Goal: Communication & Community: Answer question/provide support

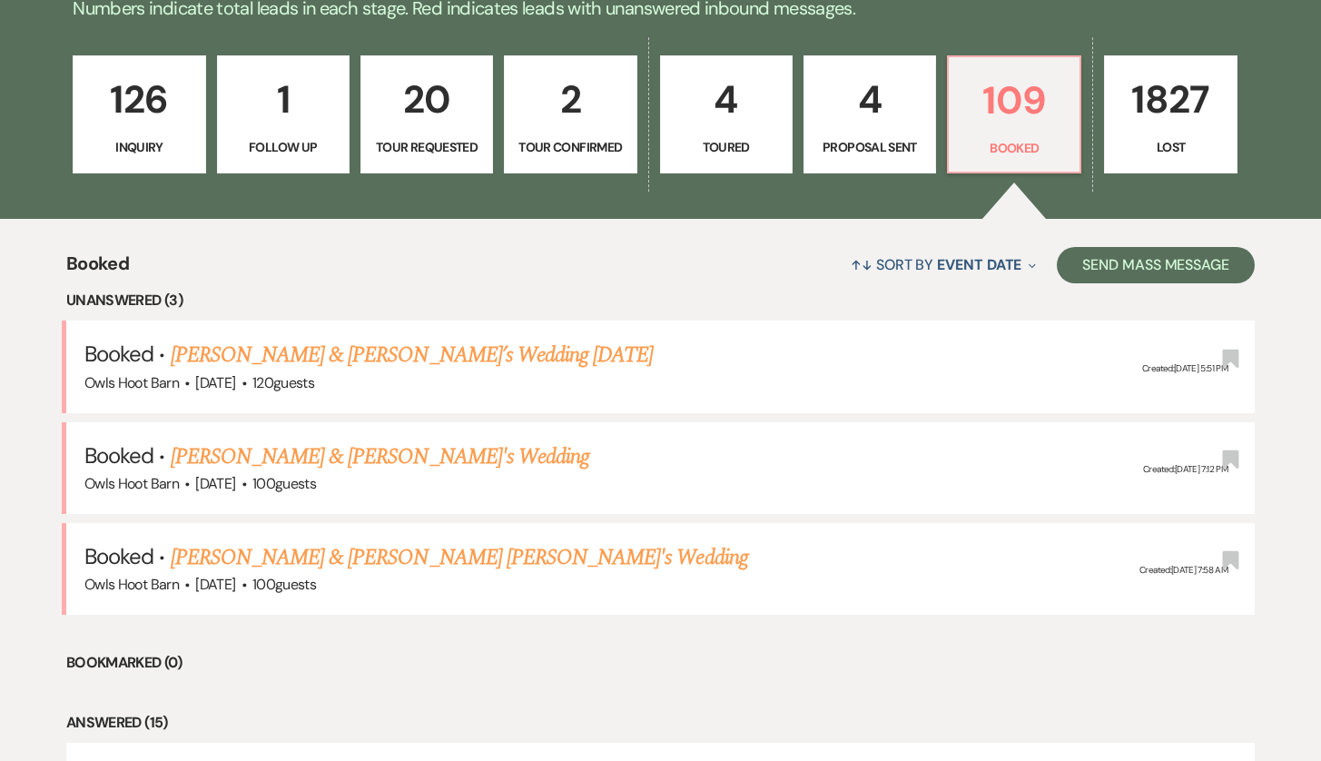
scroll to position [517, 0]
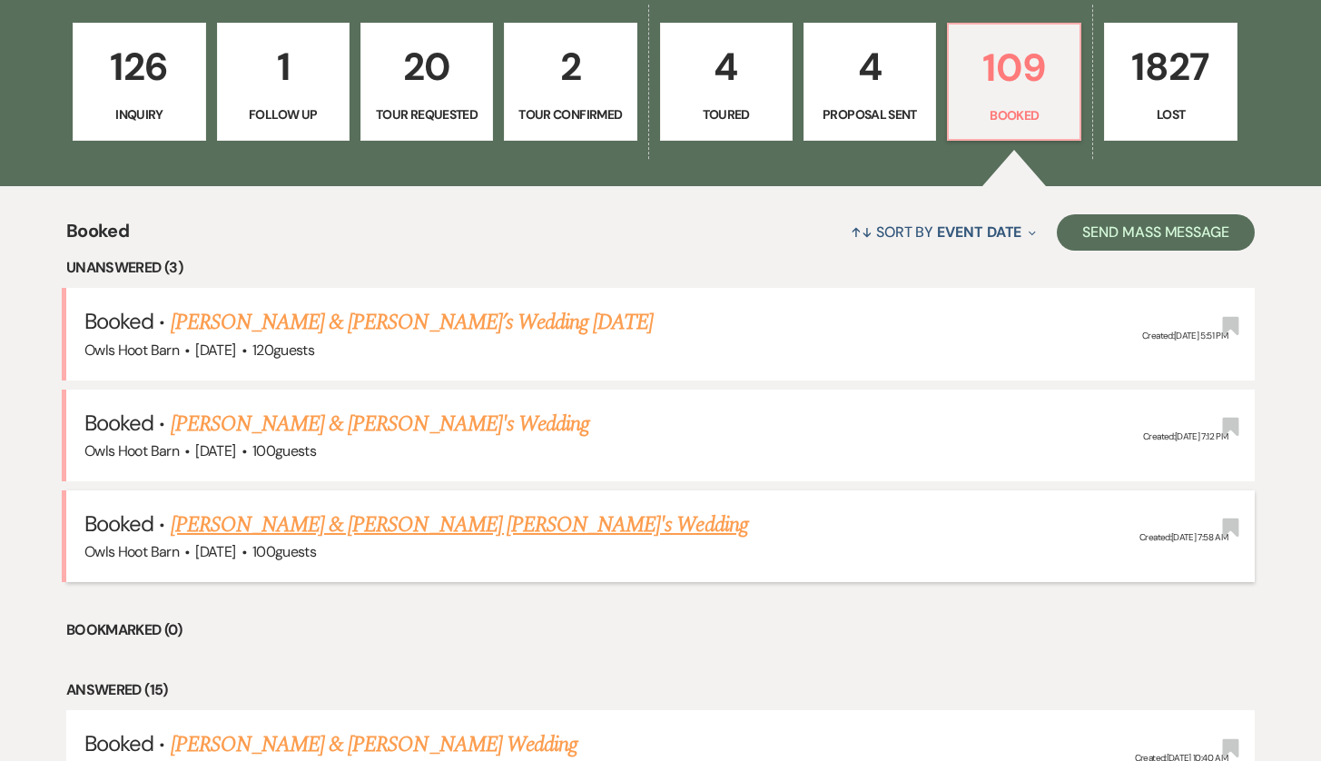
click at [442, 497] on li "Booked · [PERSON_NAME] & [PERSON_NAME] [PERSON_NAME]'s Wedding Owls Hoot Barn ·…" at bounding box center [660, 536] width 1188 height 92
click at [441, 517] on link "[PERSON_NAME] & [PERSON_NAME] [PERSON_NAME]'s Wedding" at bounding box center [459, 524] width 577 height 33
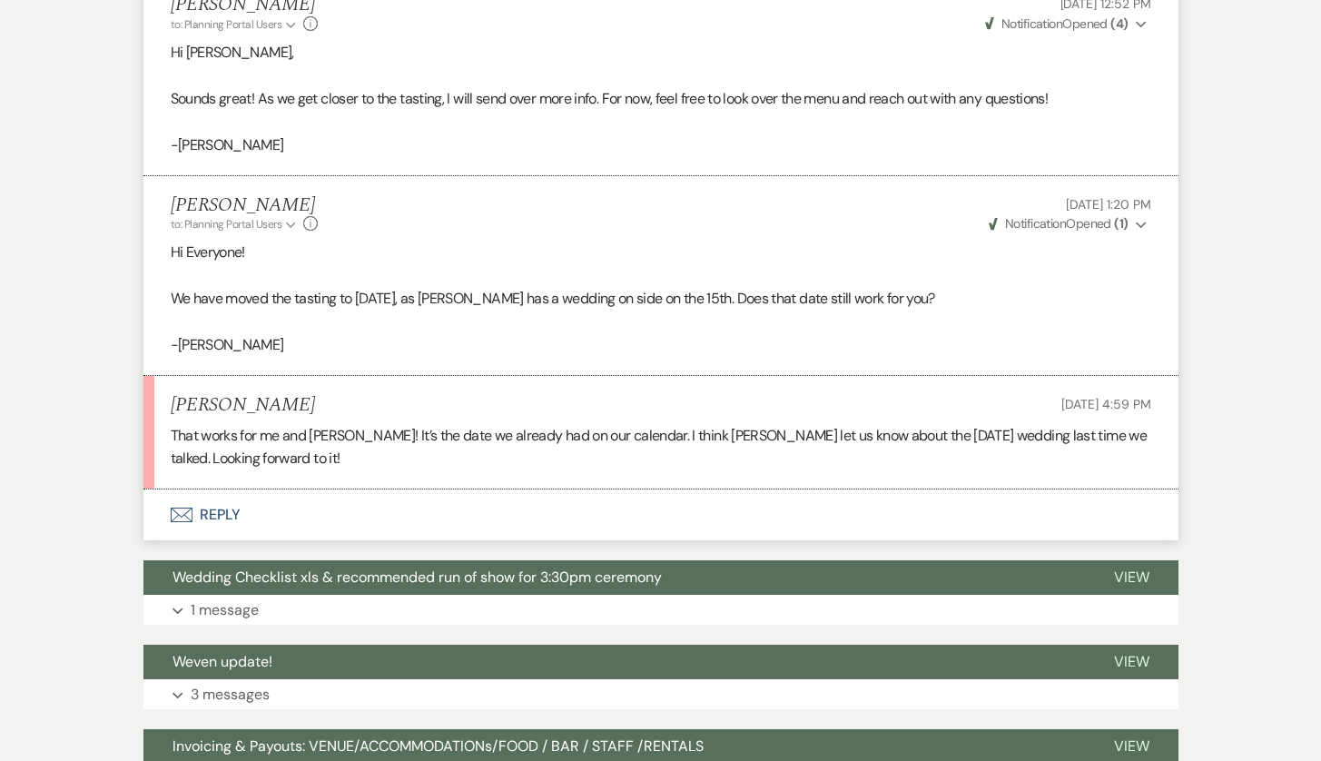
scroll to position [1512, 0]
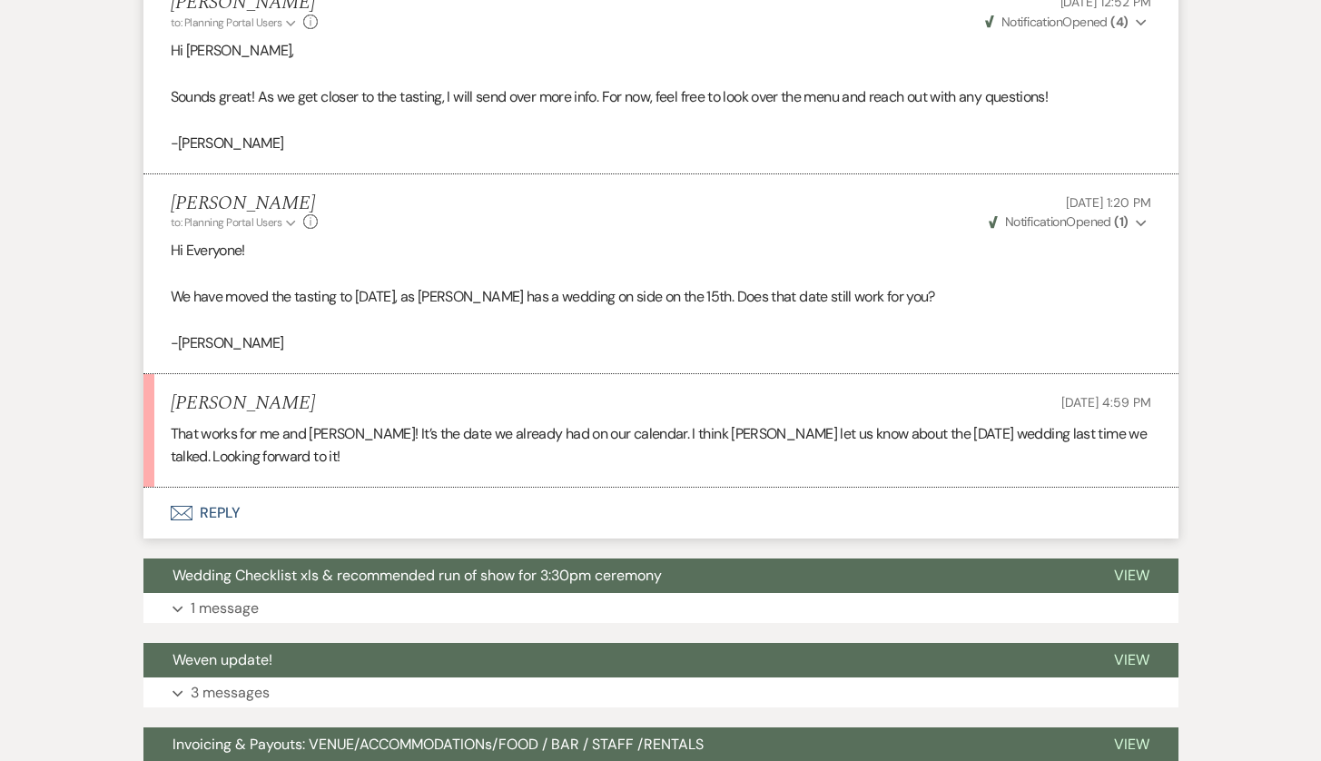
click at [206, 488] on button "Envelope Reply" at bounding box center [660, 513] width 1035 height 51
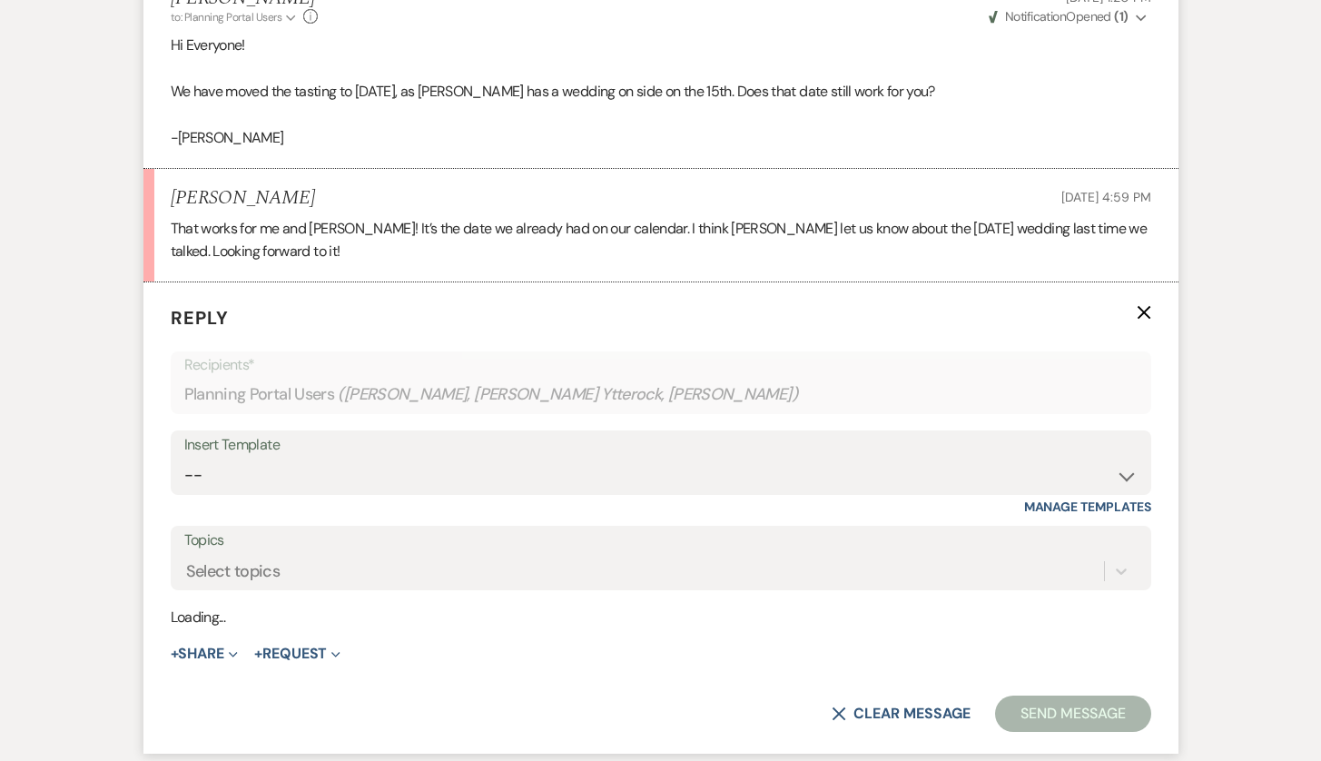
scroll to position [1719, 0]
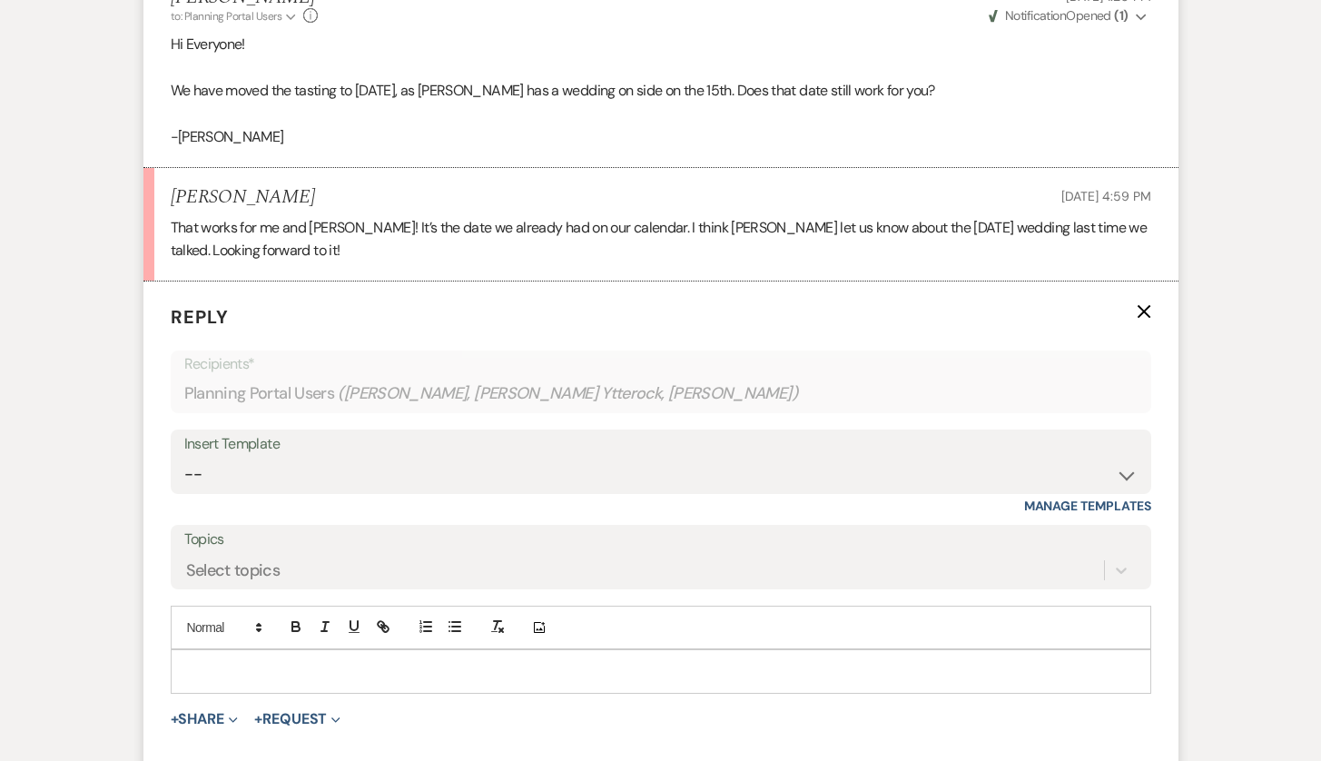
click at [316, 650] on div at bounding box center [661, 671] width 979 height 42
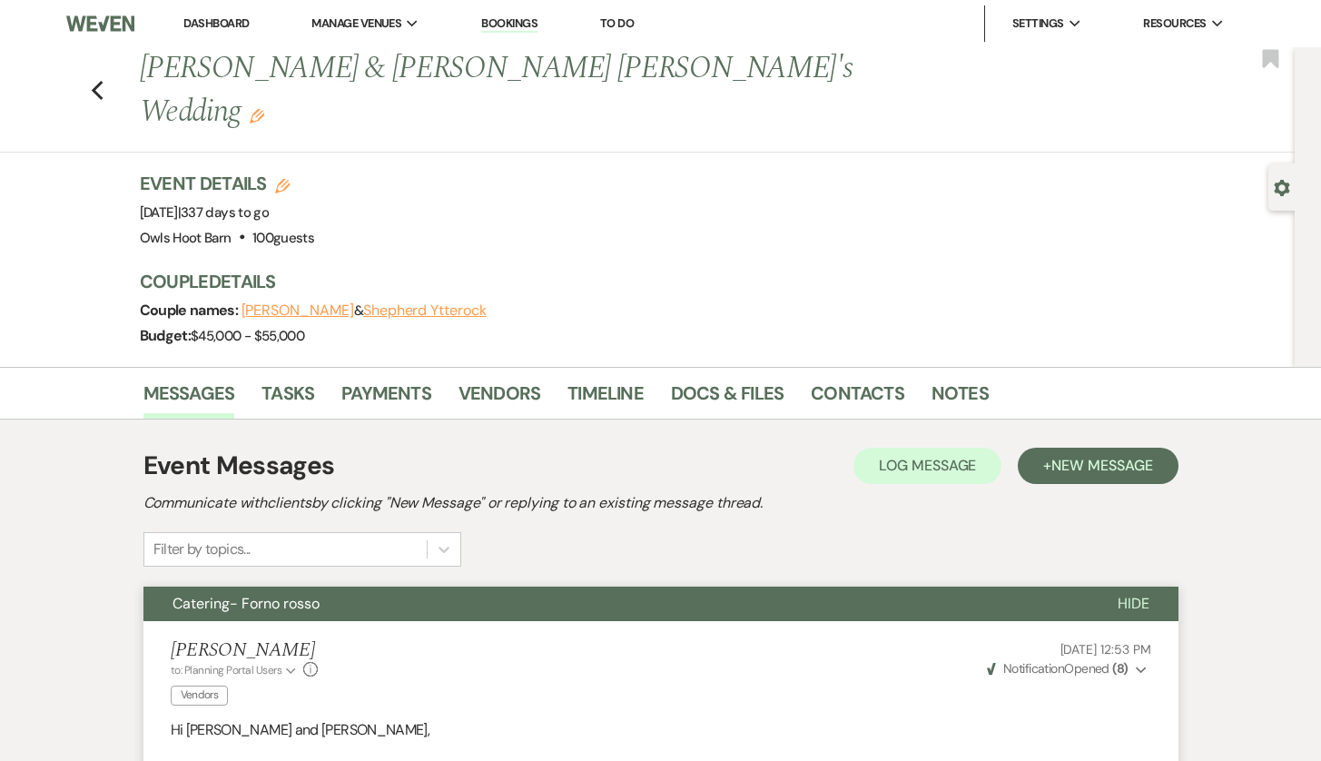
scroll to position [0, 0]
click at [96, 81] on use "button" at bounding box center [97, 91] width 12 height 20
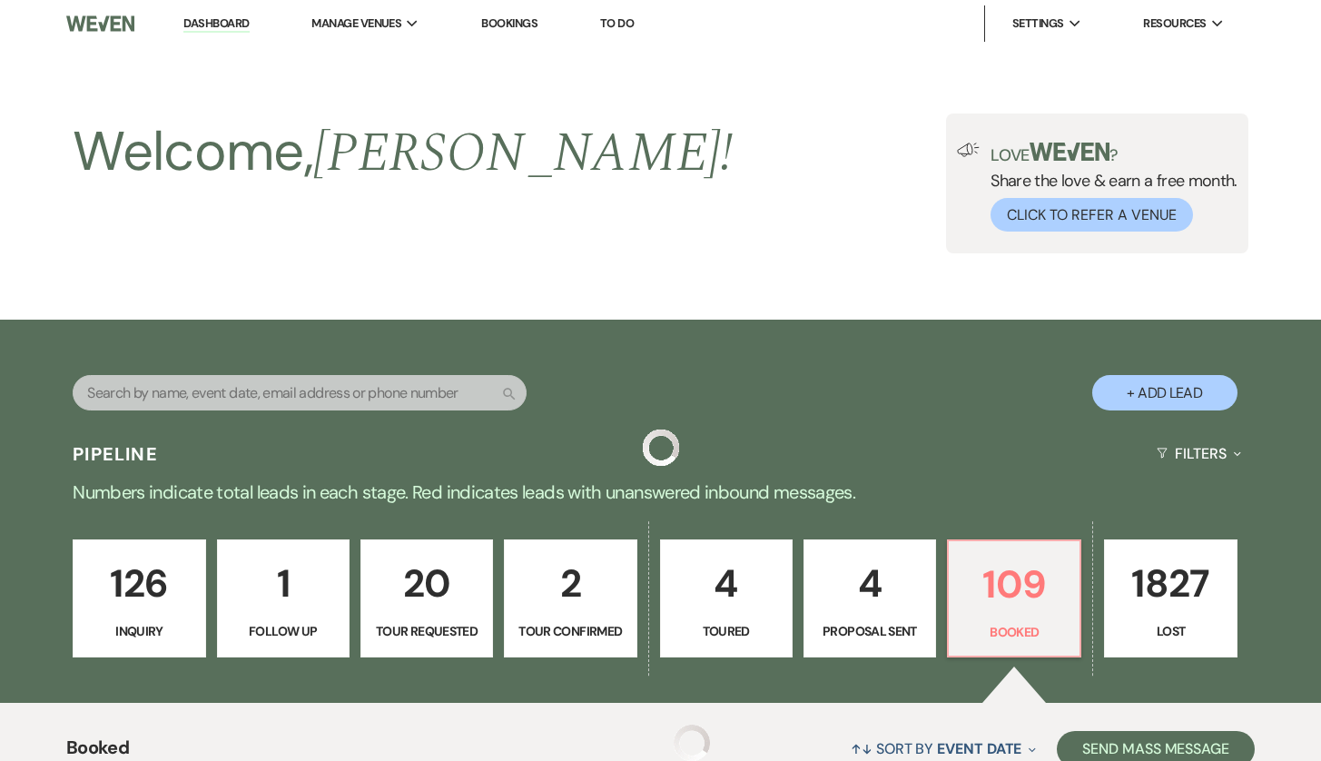
scroll to position [517, 0]
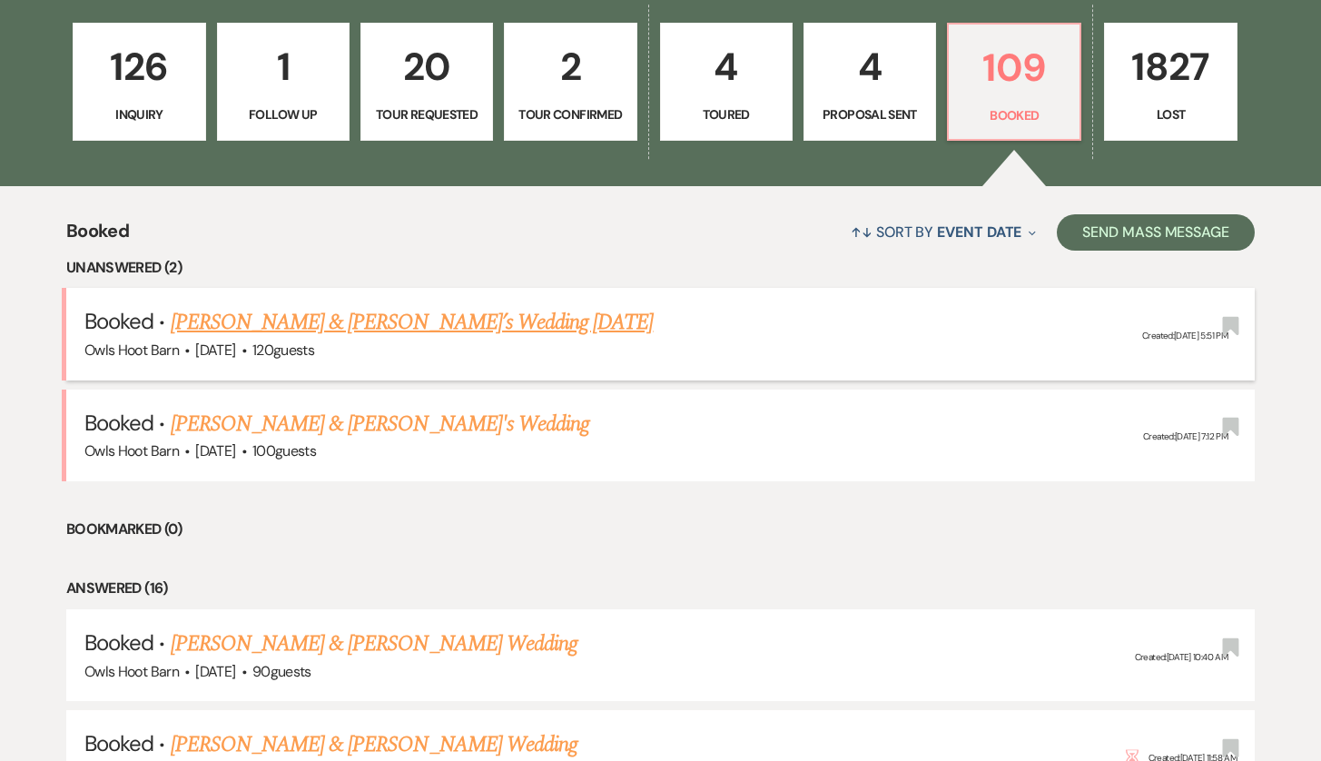
click at [224, 314] on link "[PERSON_NAME] & [PERSON_NAME]’s Wedding [DATE]" at bounding box center [412, 322] width 483 height 33
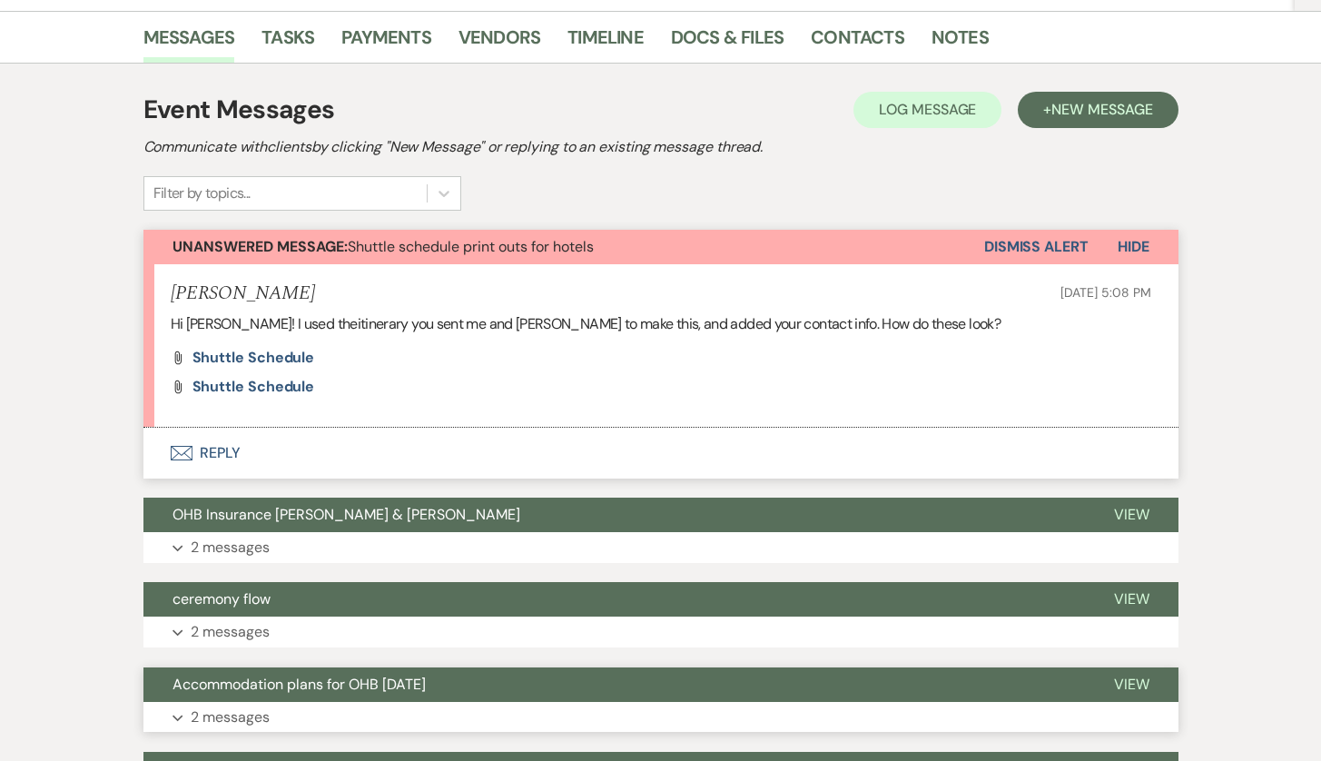
scroll to position [108, 0]
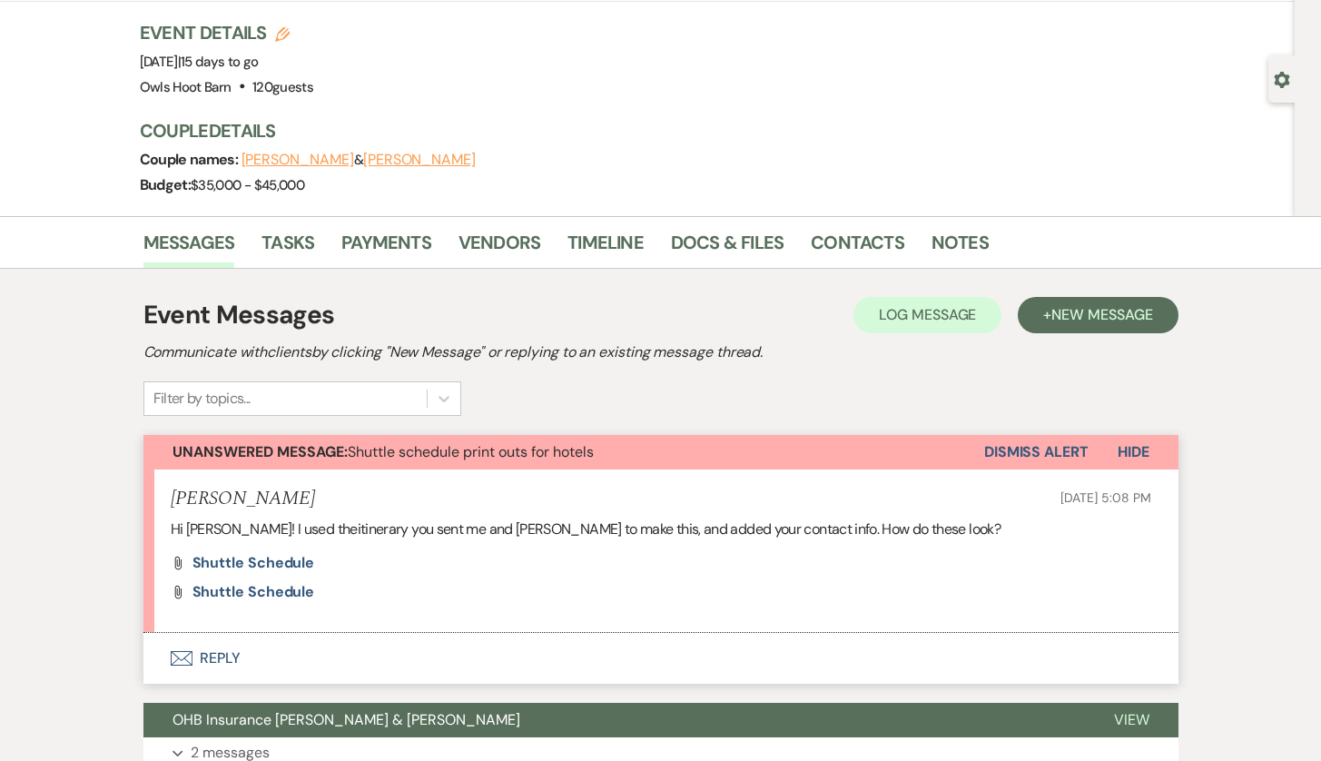
scroll to position [517, 0]
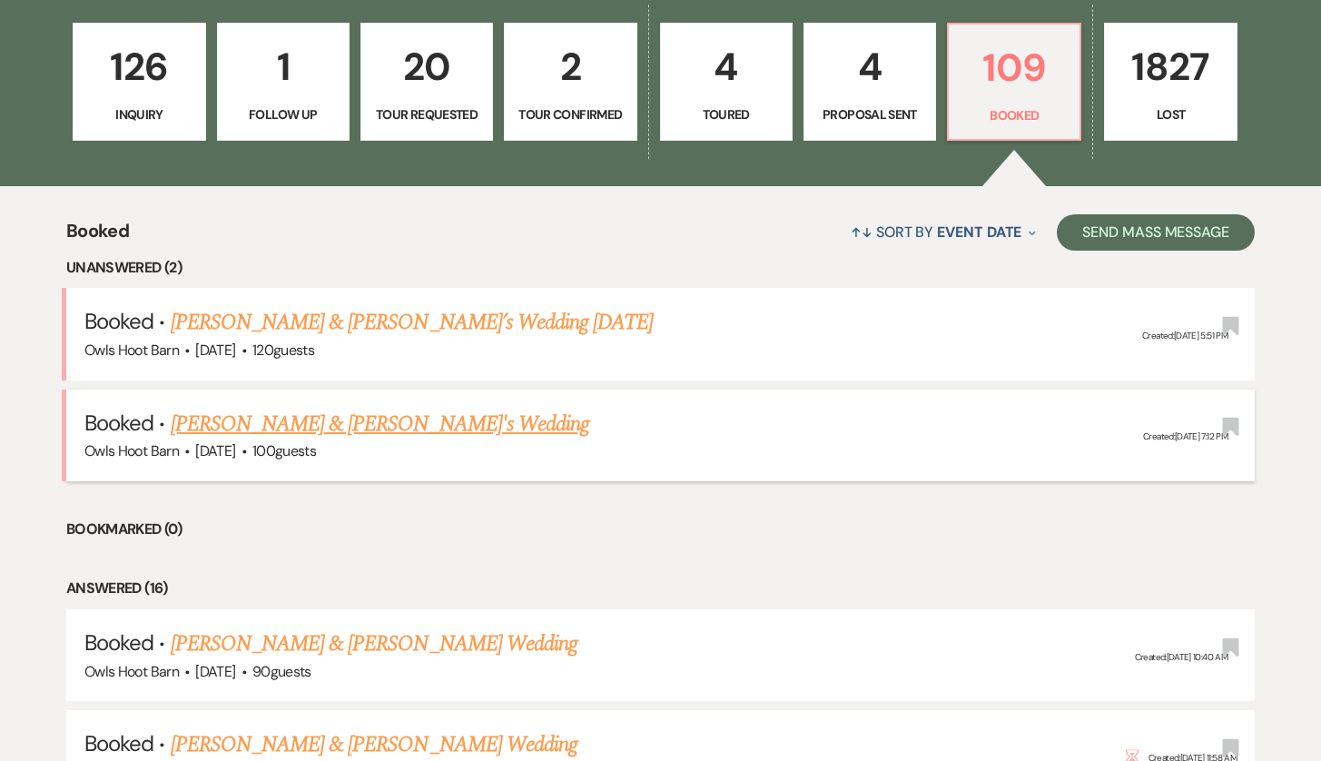
click at [276, 418] on link "[PERSON_NAME] & [PERSON_NAME]'s Wedding" at bounding box center [380, 424] width 419 height 33
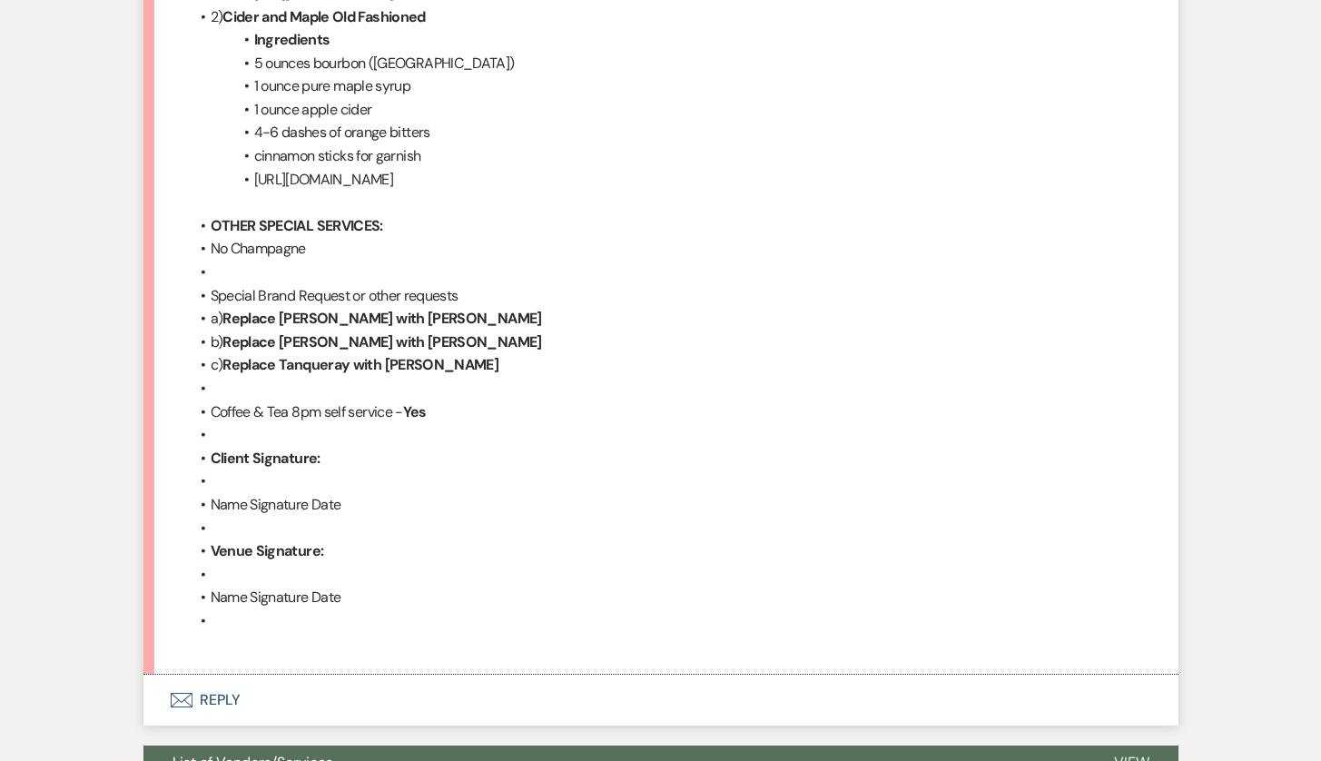
scroll to position [4484, 0]
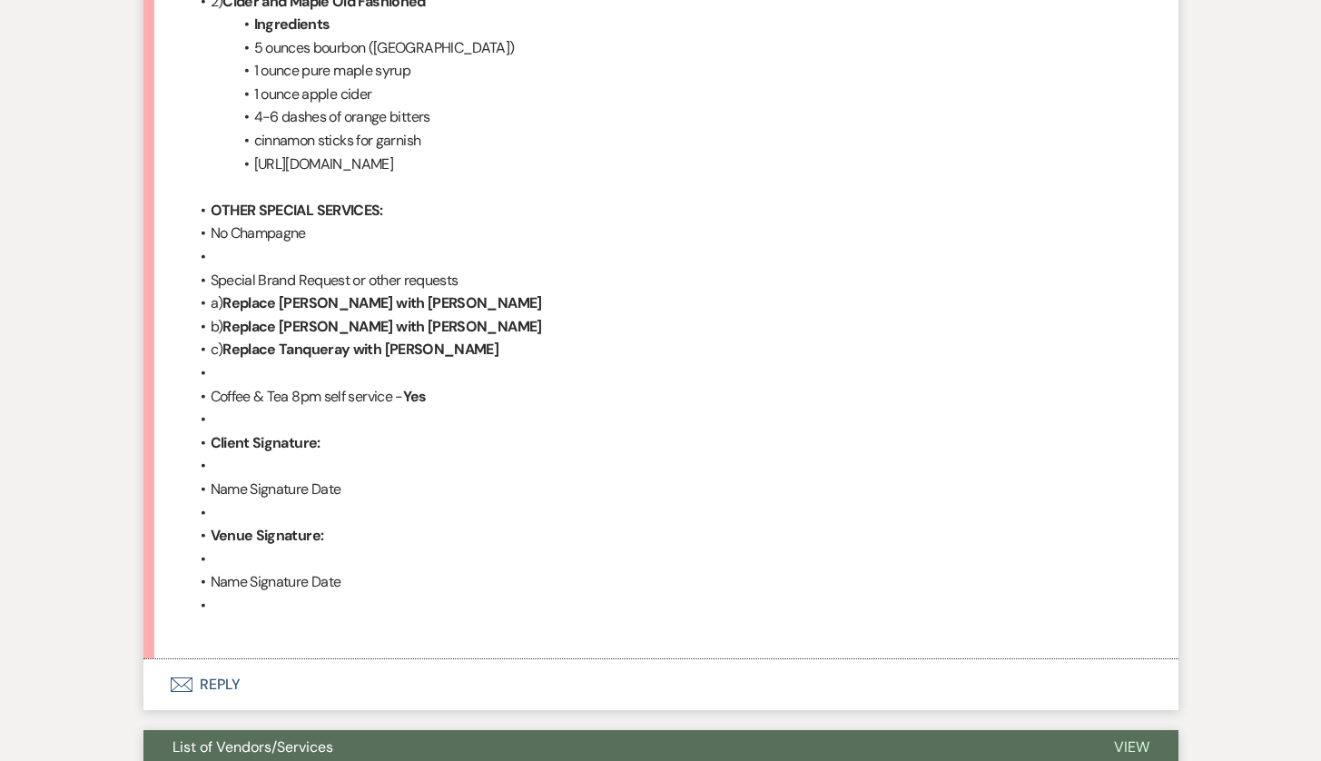
click at [374, 730] on button "List of Vendors/Services" at bounding box center [613, 747] width 941 height 34
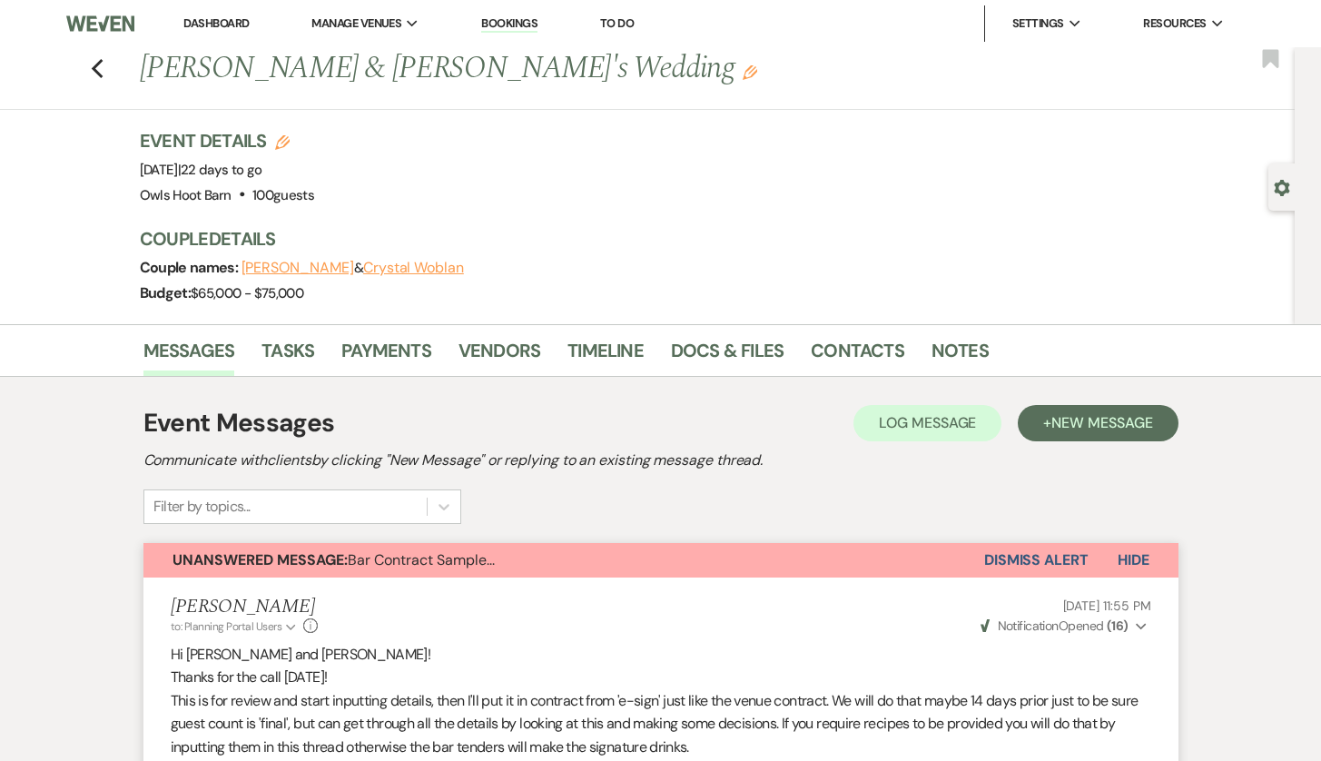
scroll to position [0, 0]
drag, startPoint x: 84, startPoint y: 74, endPoint x: 96, endPoint y: 69, distance: 13.5
click at [96, 69] on div "Previous [PERSON_NAME] & [PERSON_NAME]'s Wedding Edit Bookmark" at bounding box center [643, 78] width 1304 height 63
click at [96, 69] on icon "Previous" at bounding box center [98, 69] width 14 height 22
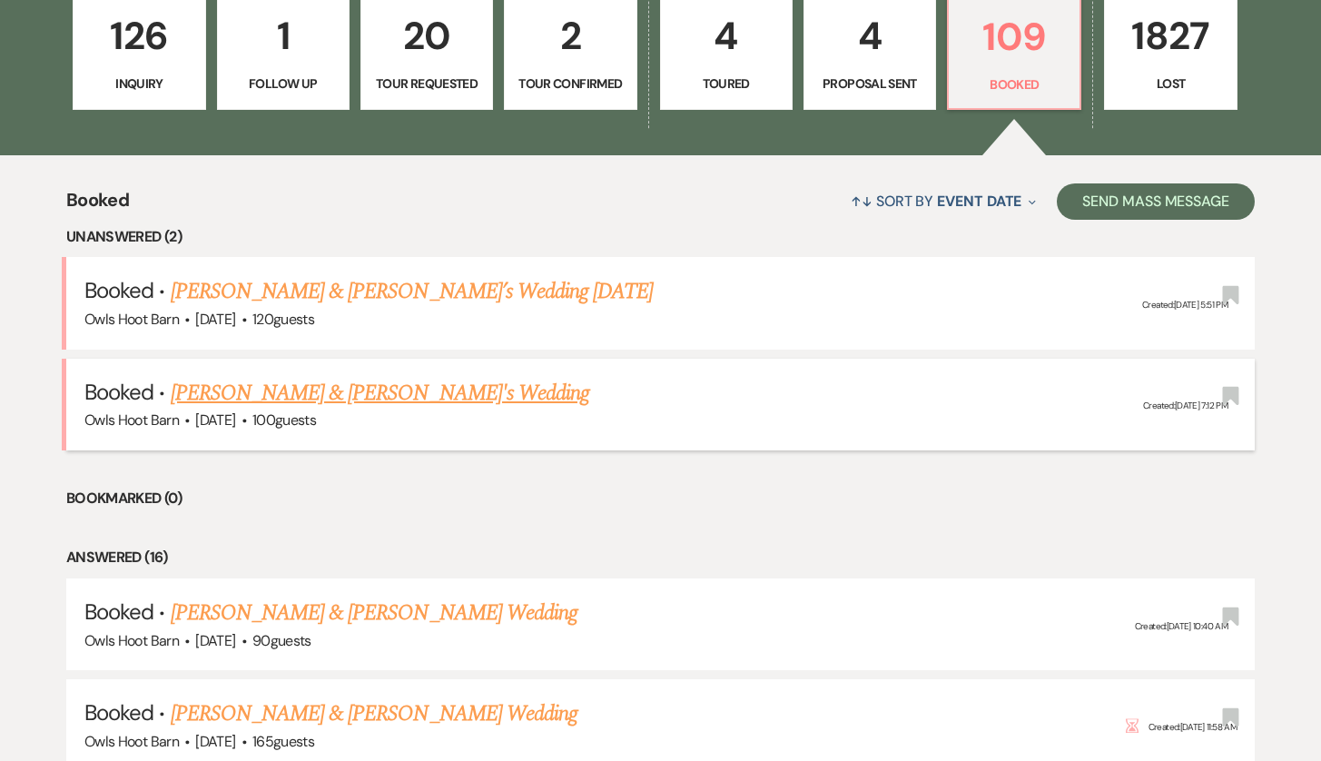
scroll to position [549, 0]
